Goal: Information Seeking & Learning: Find specific fact

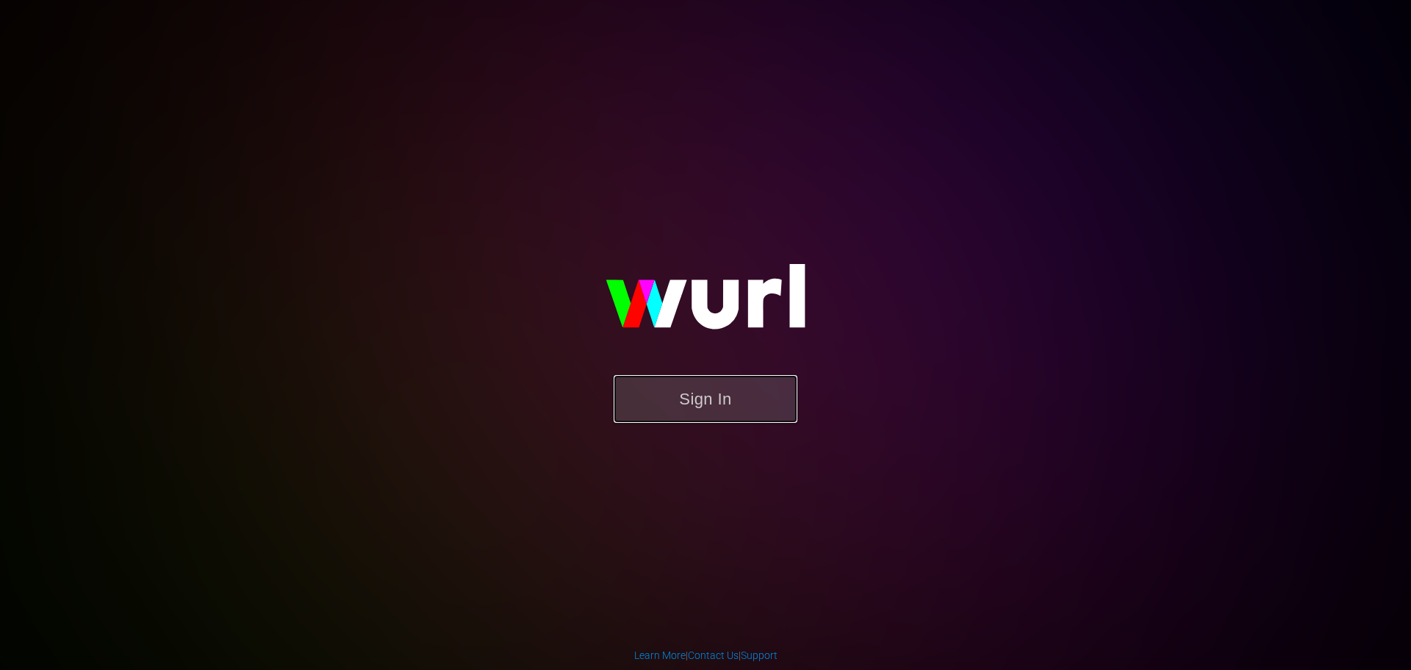
click at [727, 379] on button "Sign In" at bounding box center [706, 399] width 184 height 48
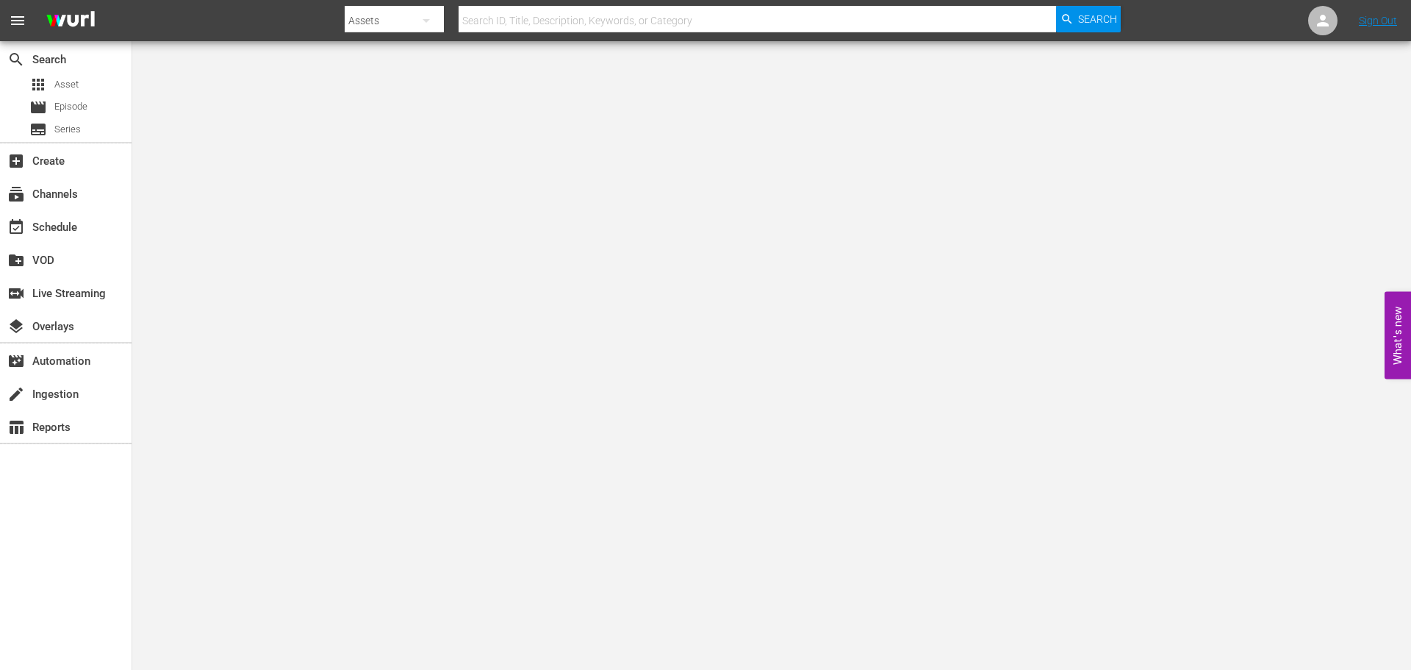
click at [727, 14] on input "text" at bounding box center [758, 20] width 598 height 35
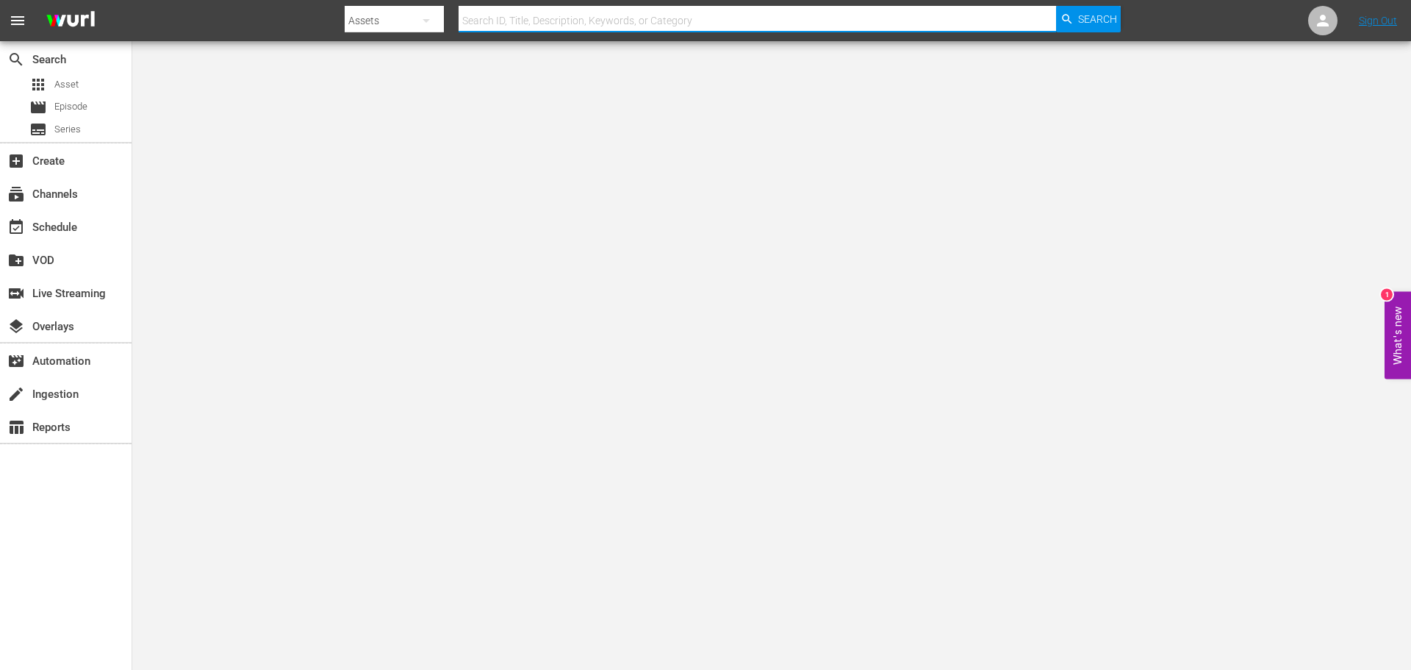
paste input "[PERSON_NAME]"
type input "[PERSON_NAME]"
